Goal: Task Accomplishment & Management: Manage account settings

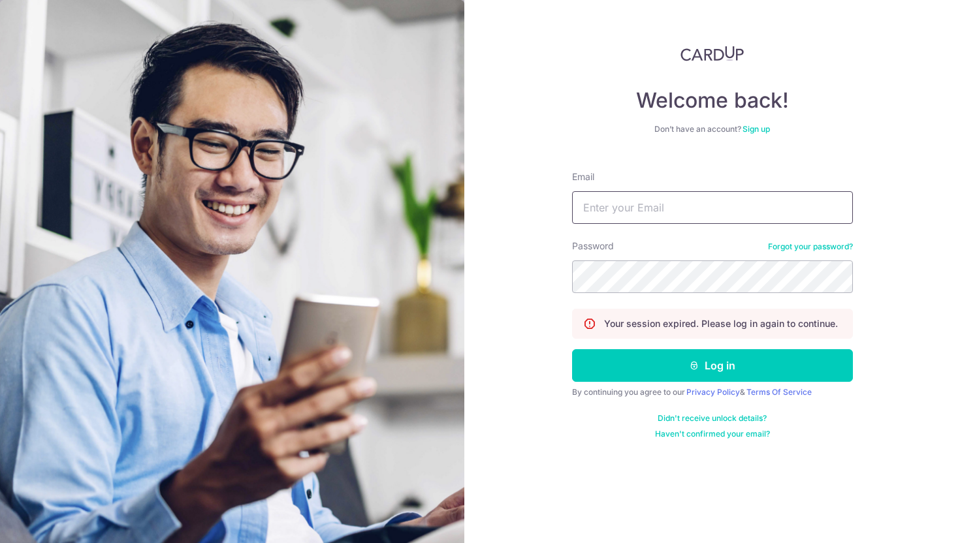
click at [638, 210] on input "Email" at bounding box center [712, 207] width 281 height 33
type input "[EMAIL_ADDRESS][DOMAIN_NAME]"
click at [572, 349] on button "Log in" at bounding box center [712, 365] width 281 height 33
